Goal: Transaction & Acquisition: Book appointment/travel/reservation

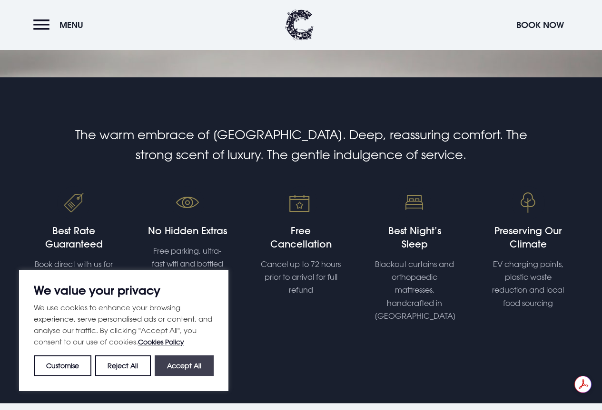
click at [192, 364] on button "Accept All" at bounding box center [184, 366] width 59 height 21
checkbox input "true"
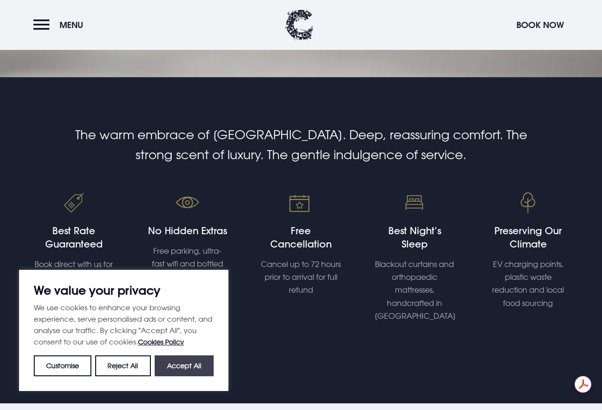
checkbox input "true"
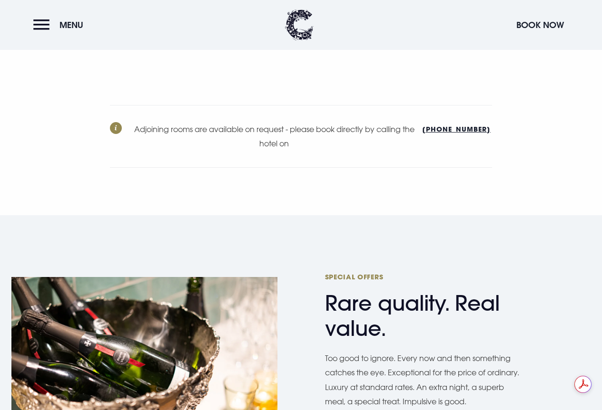
scroll to position [3233, 0]
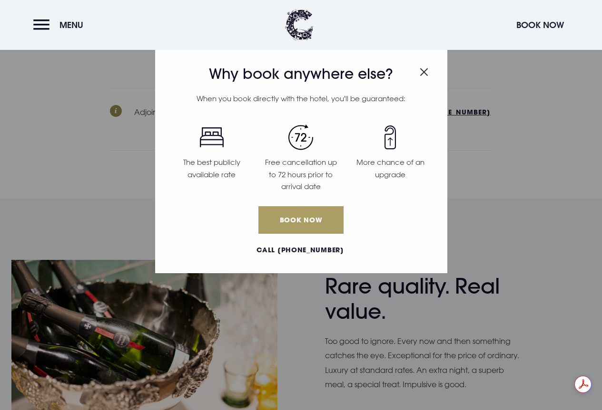
click at [292, 221] on link "Book Now" at bounding box center [300, 220] width 85 height 28
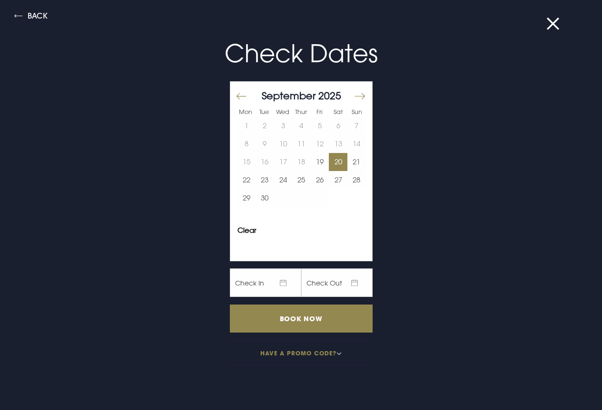
click at [329, 162] on button "20" at bounding box center [338, 162] width 19 height 18
click at [347, 161] on button "21" at bounding box center [356, 162] width 19 height 18
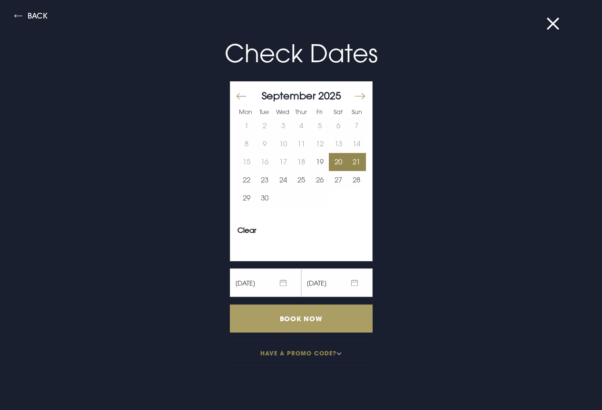
click at [297, 315] on input "Book Now" at bounding box center [301, 319] width 143 height 28
